Goal: Task Accomplishment & Management: Complete application form

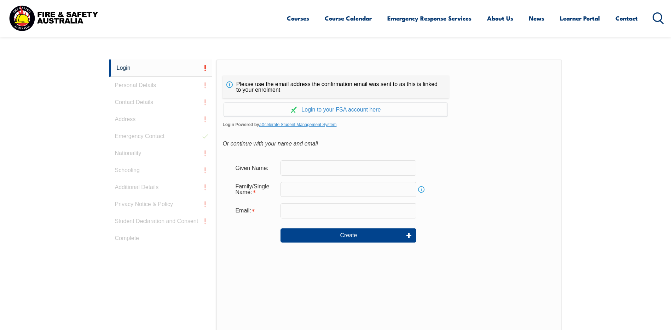
scroll to position [189, 0]
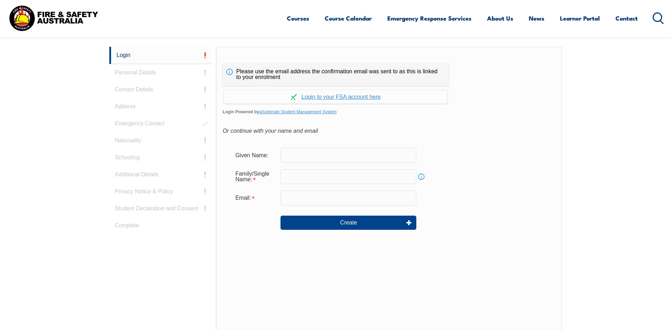
click at [309, 156] on input "text" at bounding box center [348, 154] width 136 height 15
type input "[PERSON_NAME]"
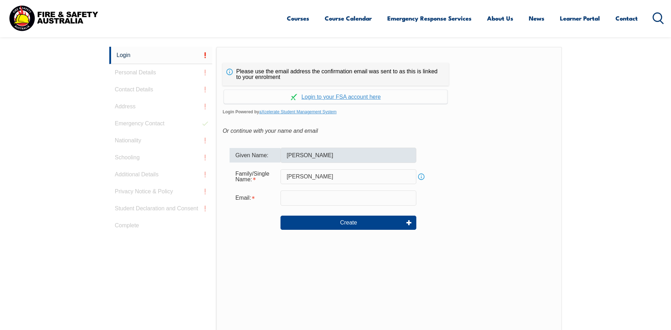
type input "[EMAIL_ADDRESS][DOMAIN_NAME]"
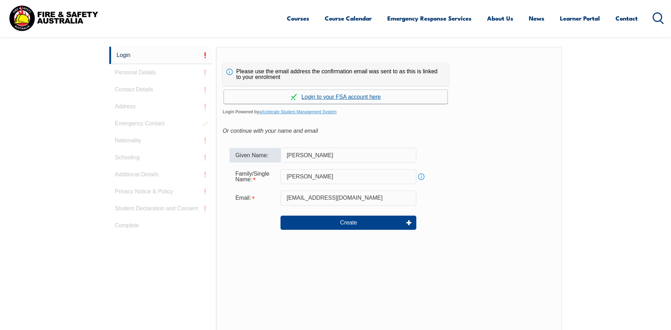
click at [313, 95] on link "Continue with aXcelerate" at bounding box center [336, 97] width 224 height 14
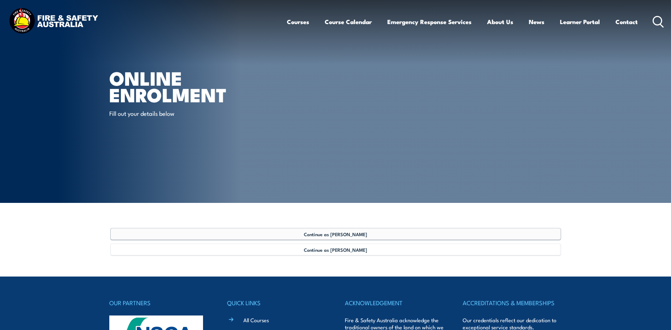
click at [319, 236] on span "Continue as Stephan Jones" at bounding box center [335, 234] width 63 height 6
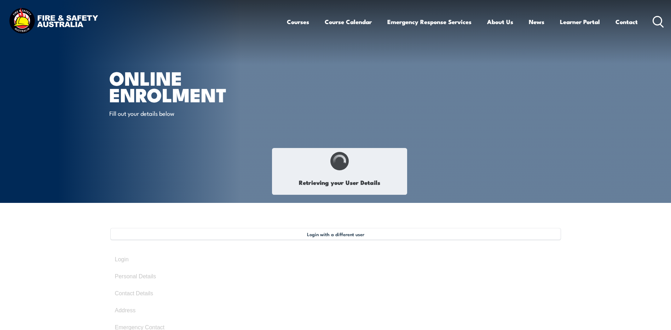
select select "Mr"
type input "Stephan"
type input "Steve"
type input "Jones"
type input "December 16, 1967"
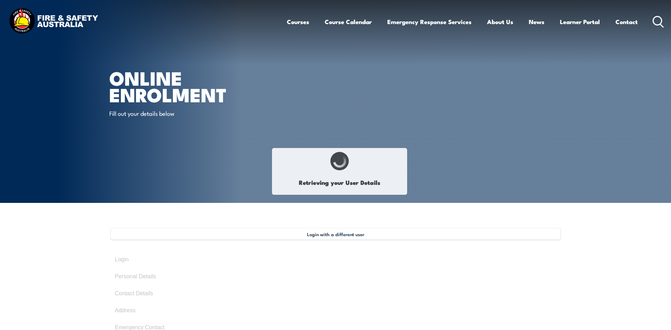
type input "43DYWEEQA6"
select select "M"
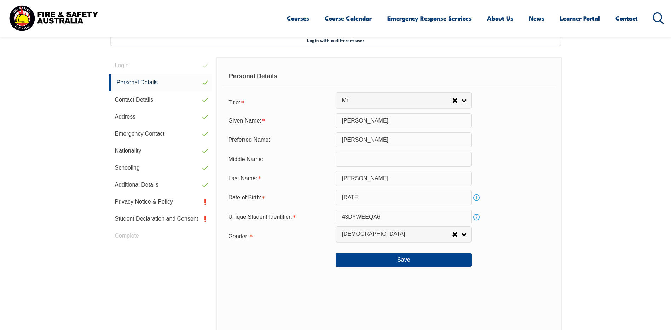
scroll to position [193, 0]
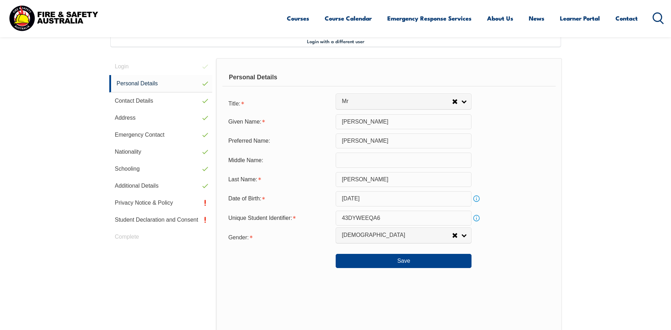
click at [397, 218] on input "43DYWEEQA6" at bounding box center [404, 217] width 136 height 15
drag, startPoint x: 397, startPoint y: 218, endPoint x: 326, endPoint y: 218, distance: 70.4
click at [326, 218] on div "Unique Student Identifier: 43DYWEEQA6 Info" at bounding box center [388, 217] width 333 height 15
